Goal: Find specific page/section: Find specific page/section

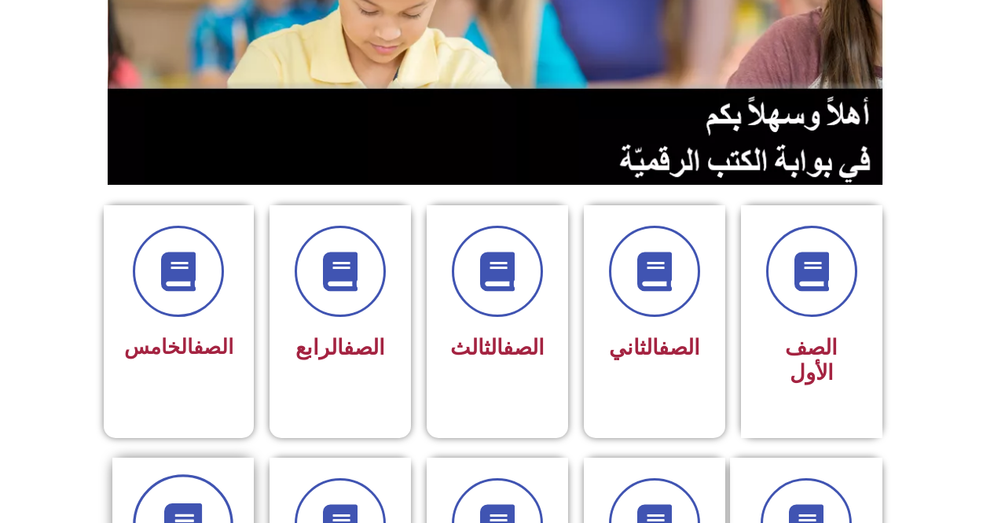
scroll to position [472, 0]
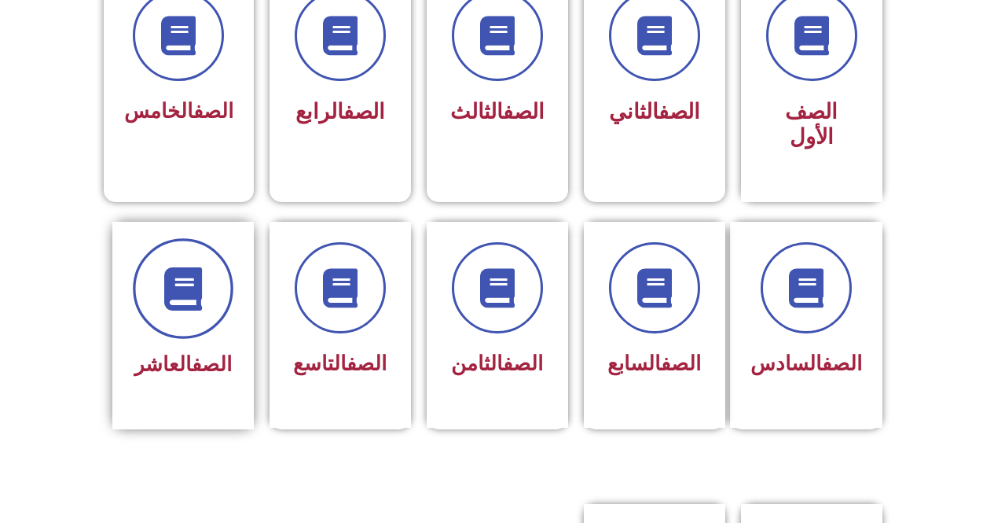
click at [186, 274] on icon at bounding box center [182, 287] width 43 height 43
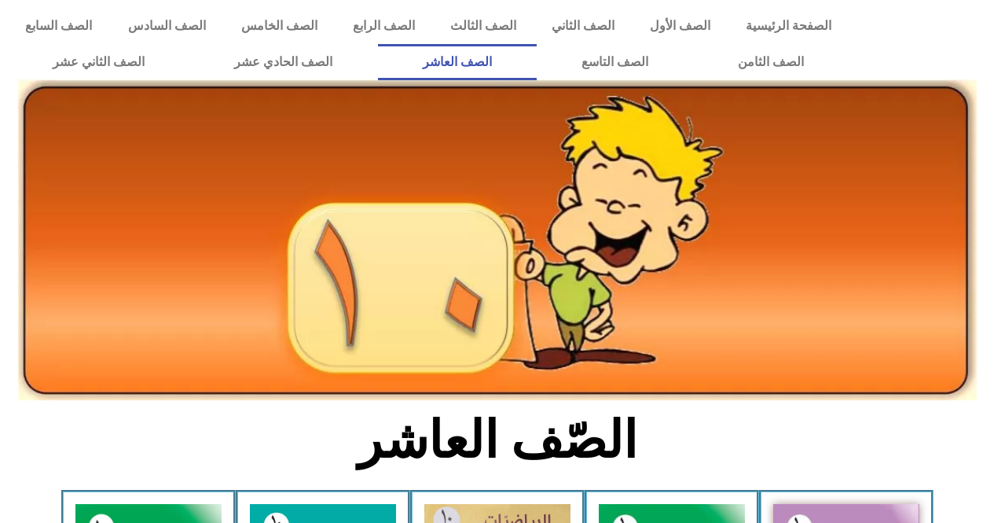
scroll to position [236, 0]
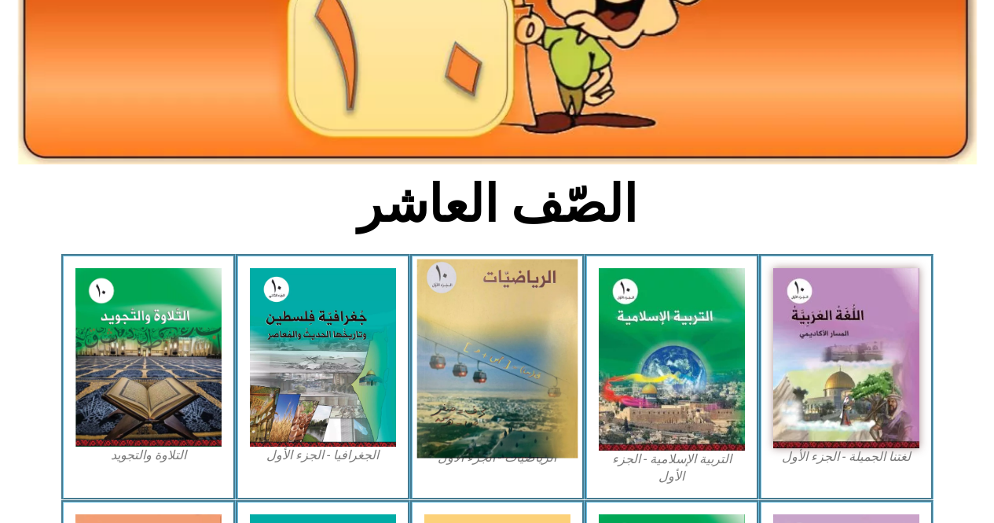
click at [513, 358] on img at bounding box center [497, 358] width 161 height 199
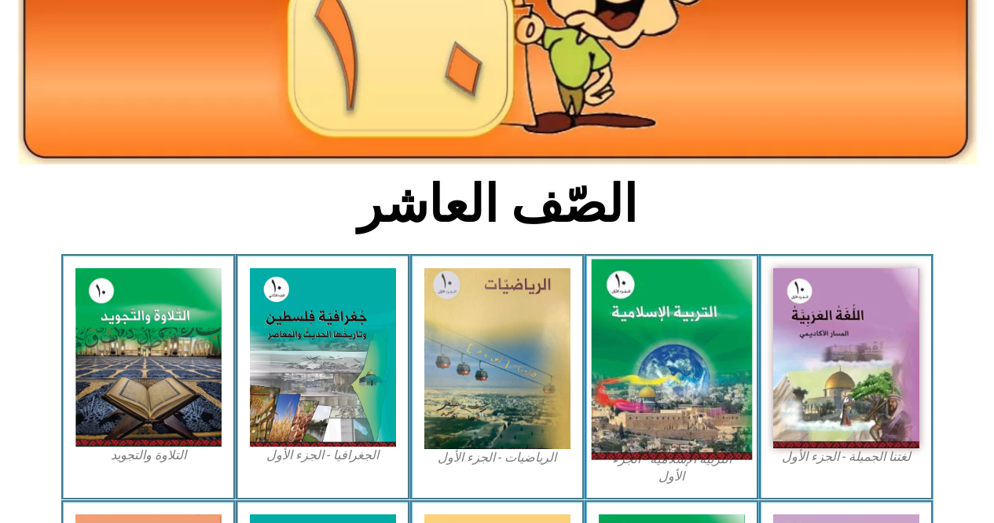
click at [659, 344] on img at bounding box center [671, 359] width 161 height 200
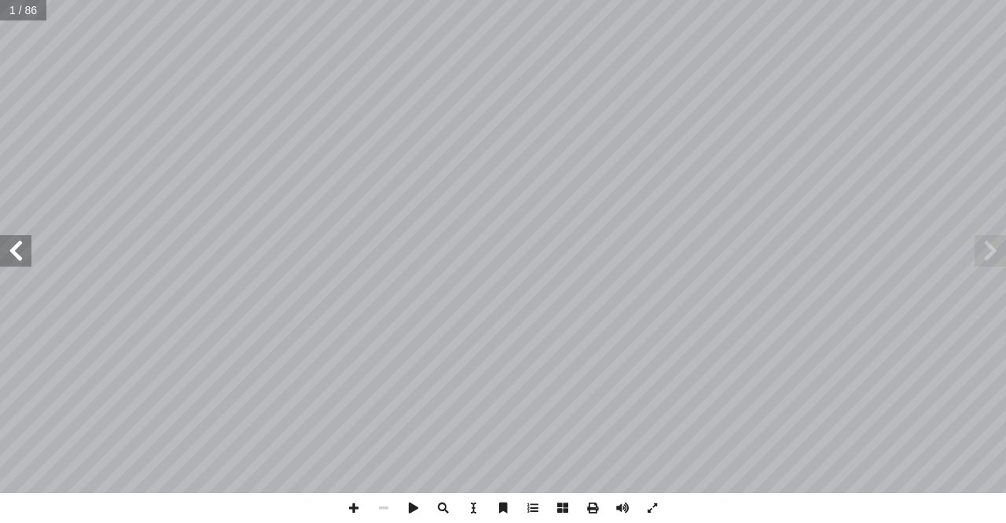
click at [20, 252] on span at bounding box center [15, 250] width 31 height 31
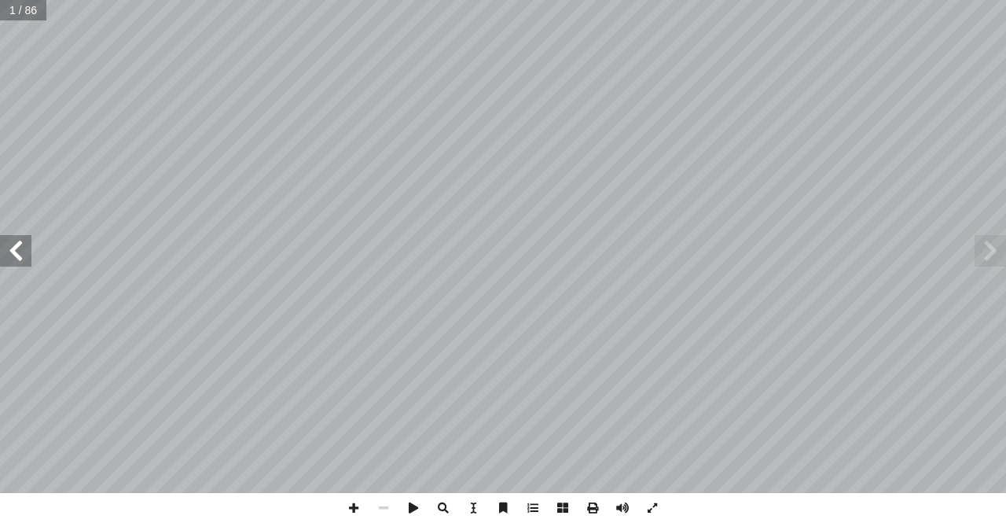
click at [20, 252] on span at bounding box center [15, 250] width 31 height 31
